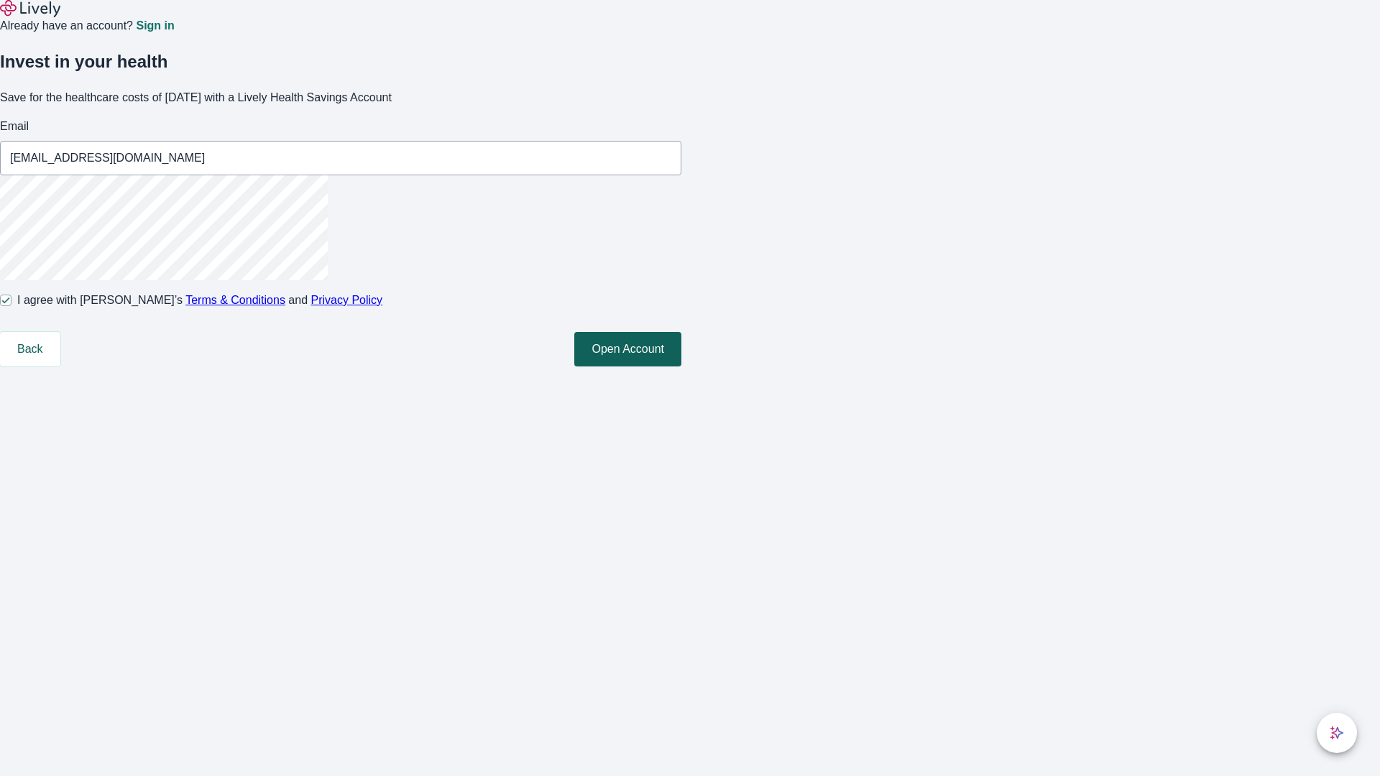
click at [682, 367] on button "Open Account" at bounding box center [627, 349] width 107 height 35
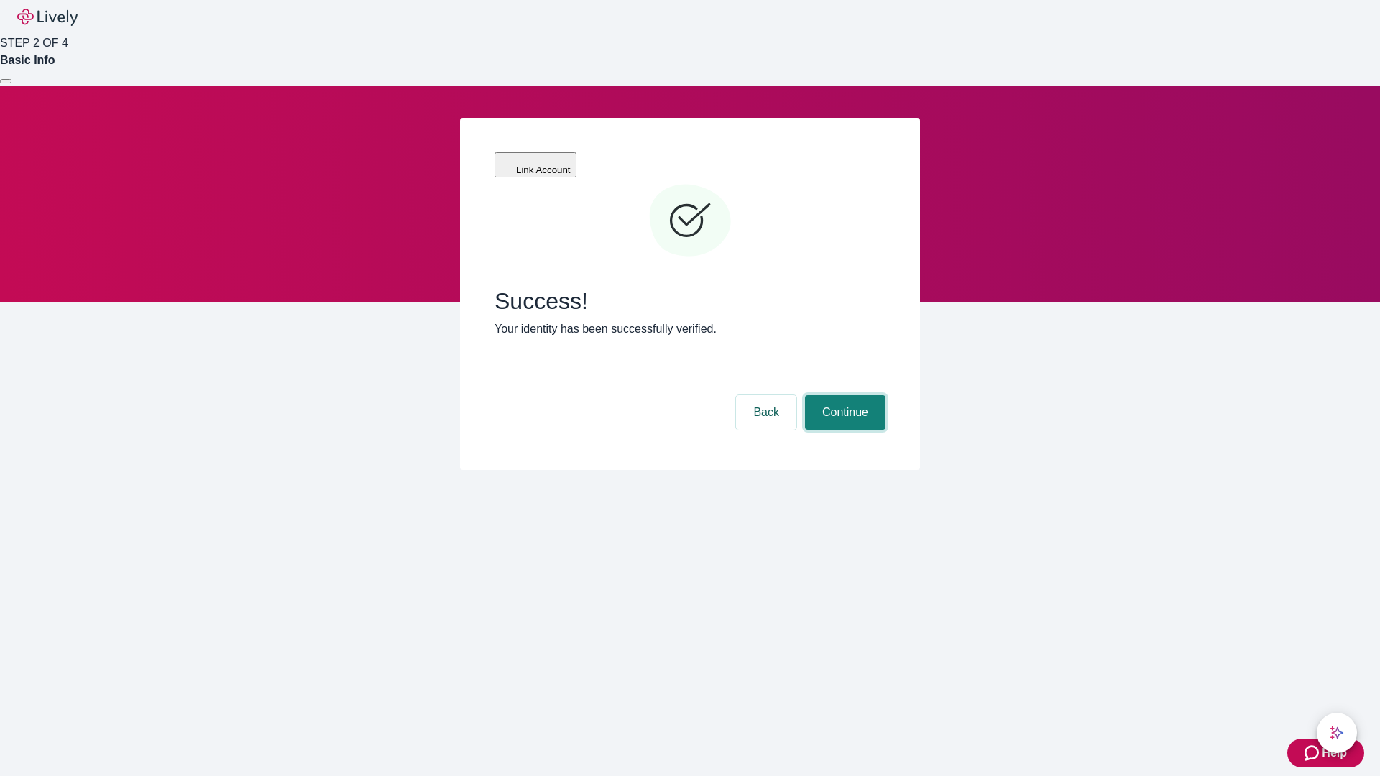
click at [843, 395] on button "Continue" at bounding box center [845, 412] width 81 height 35
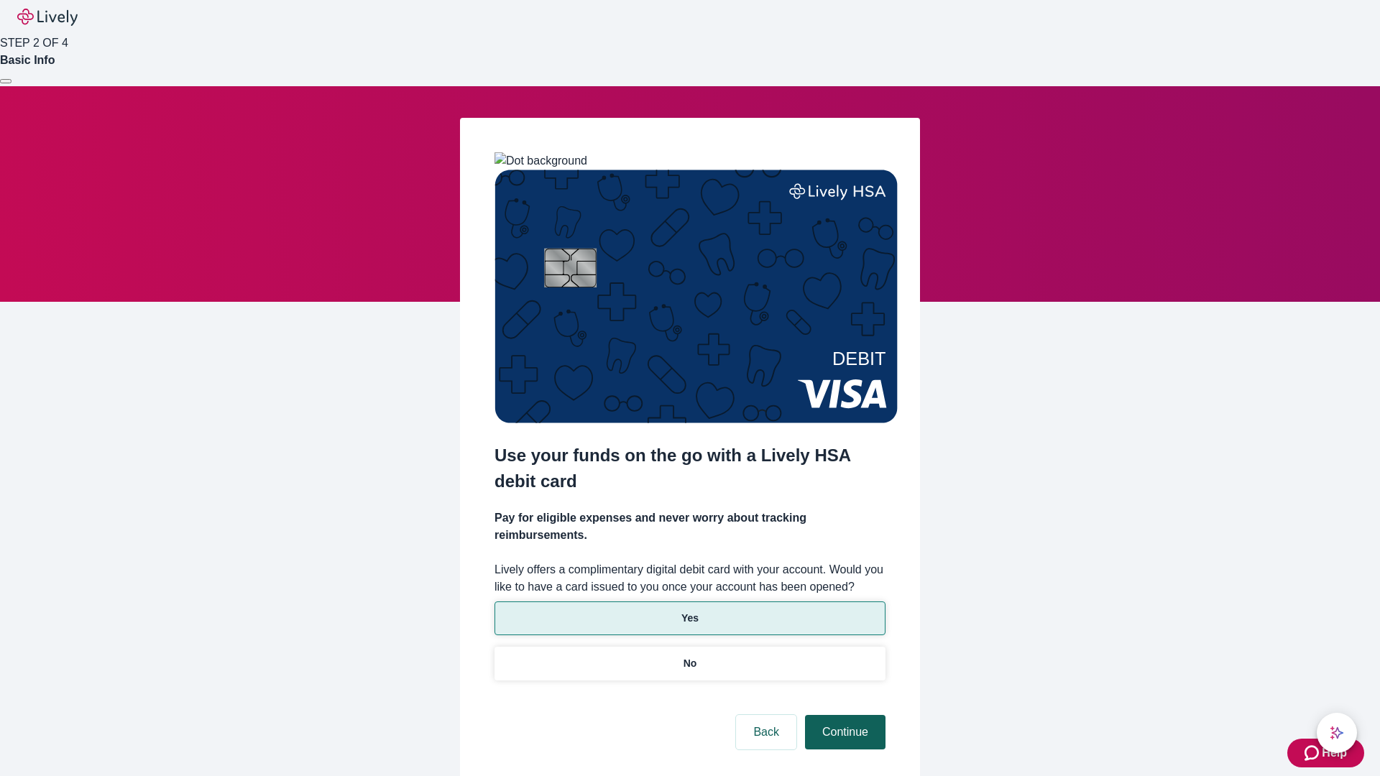
click at [689, 611] on p "Yes" at bounding box center [690, 618] width 17 height 15
click at [843, 715] on button "Continue" at bounding box center [845, 732] width 81 height 35
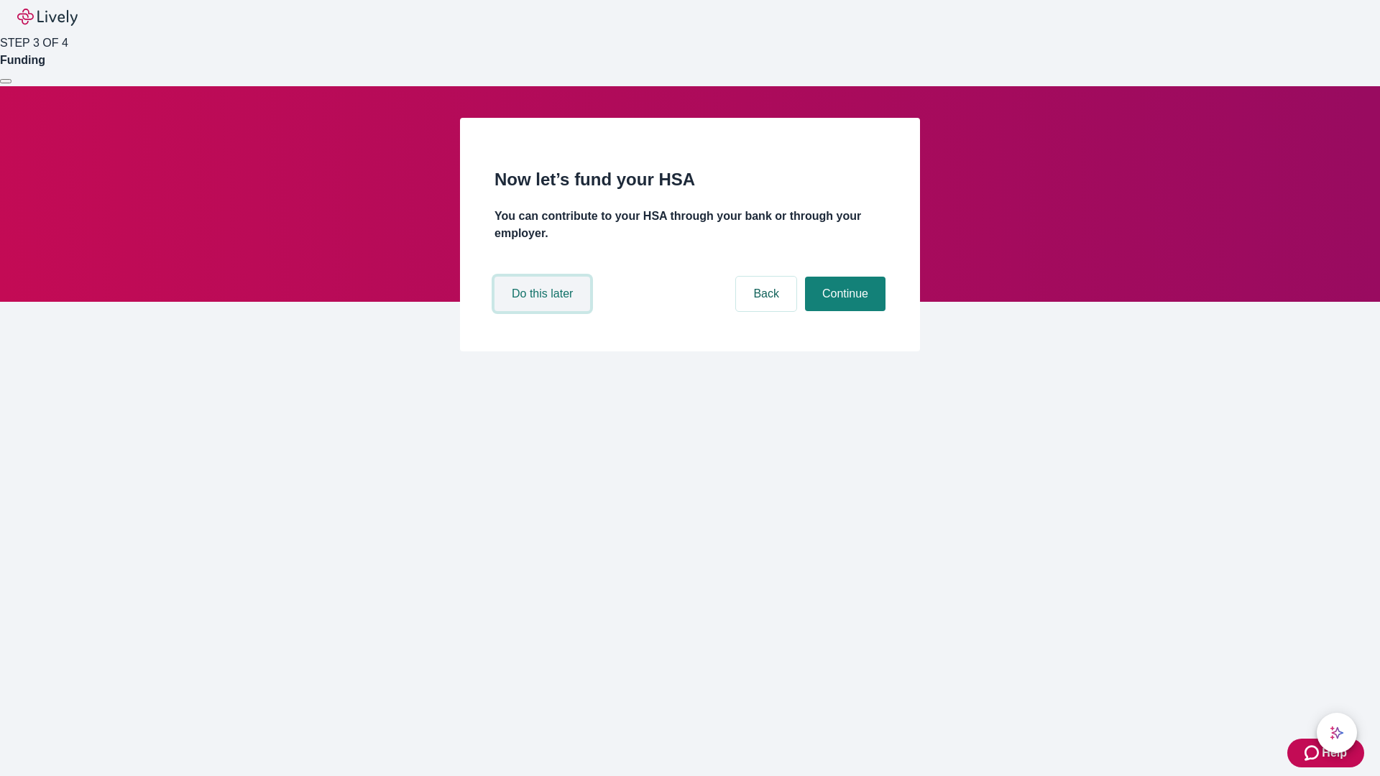
click at [544, 311] on button "Do this later" at bounding box center [543, 294] width 96 height 35
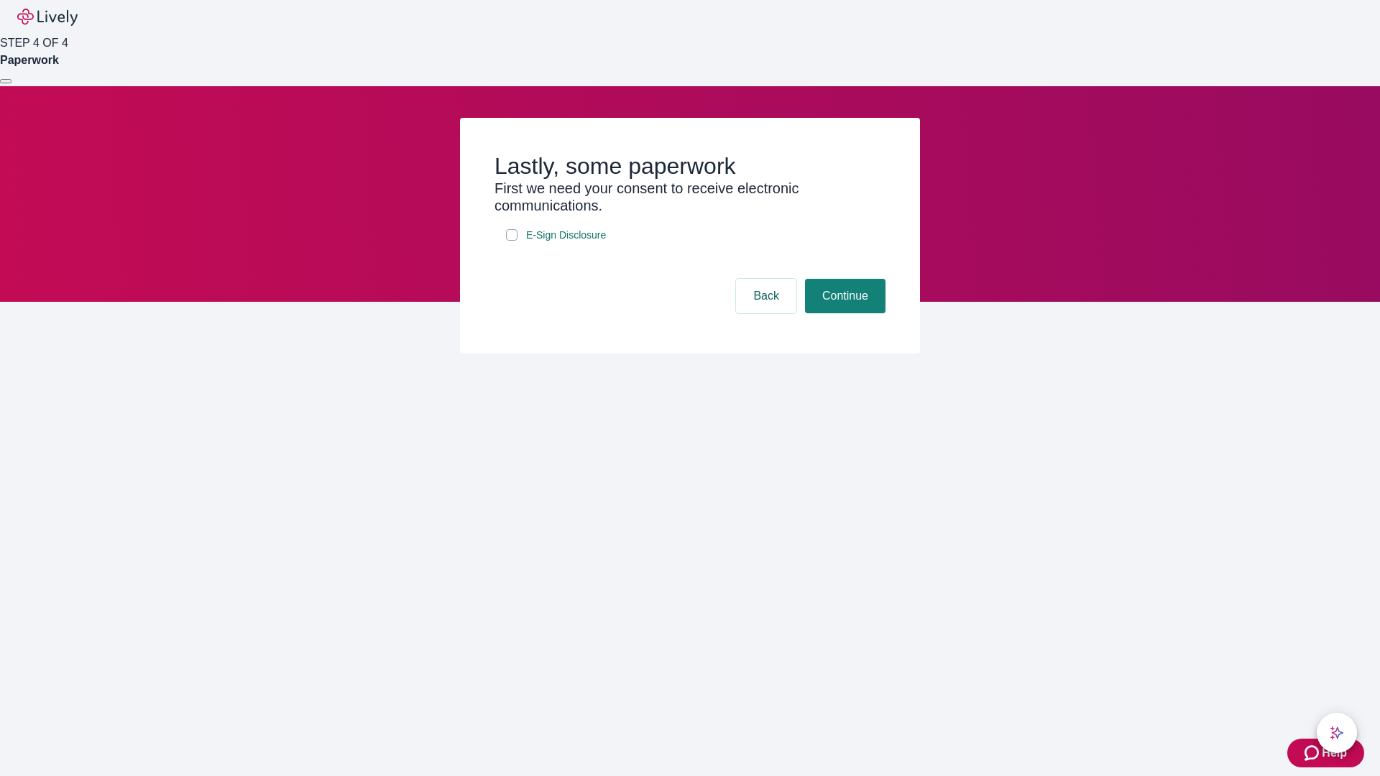
click at [512, 241] on input "E-Sign Disclosure" at bounding box center [512, 235] width 12 height 12
checkbox input "true"
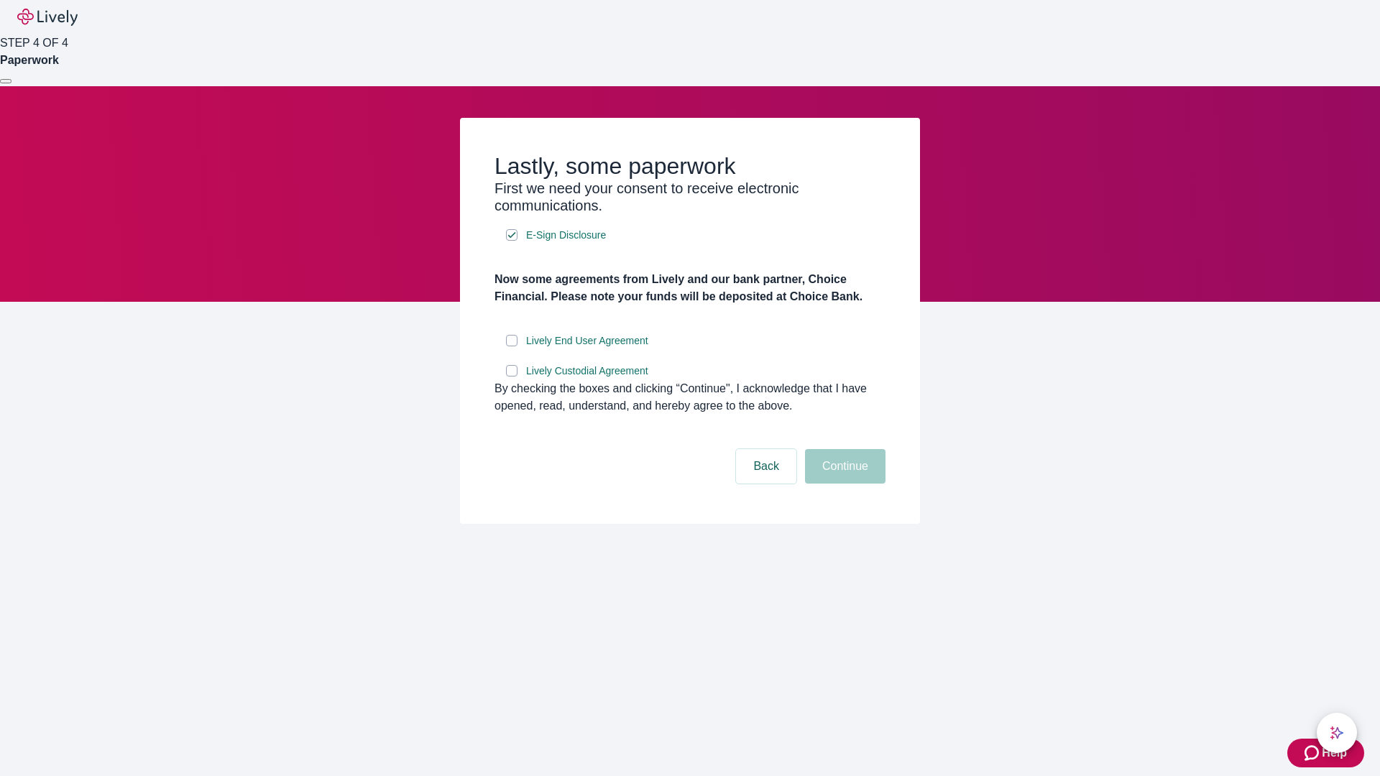
click at [512, 347] on input "Lively End User Agreement" at bounding box center [512, 341] width 12 height 12
checkbox input "true"
click at [512, 377] on input "Lively Custodial Agreement" at bounding box center [512, 371] width 12 height 12
checkbox input "true"
click at [843, 484] on button "Continue" at bounding box center [845, 466] width 81 height 35
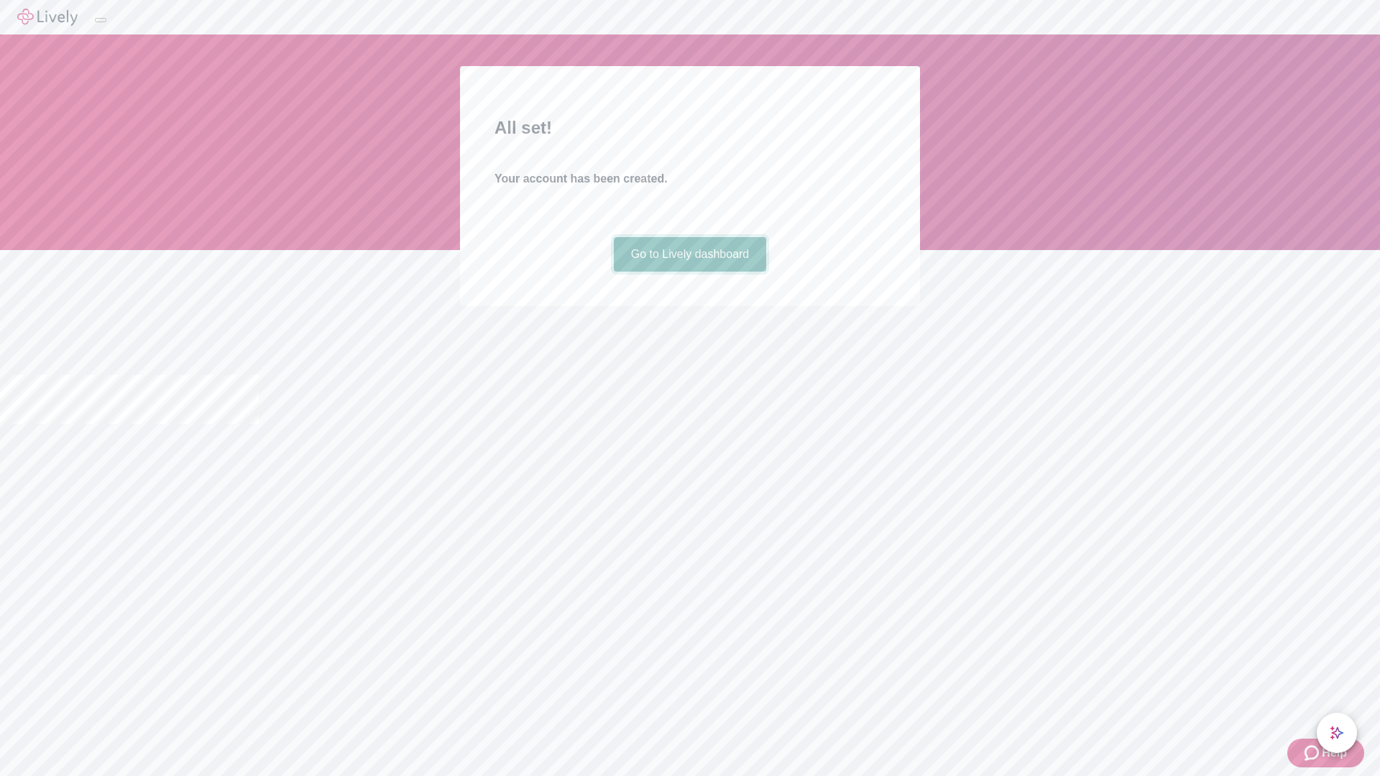
click at [689, 272] on link "Go to Lively dashboard" at bounding box center [690, 254] width 153 height 35
